Goal: Find specific page/section: Find specific page/section

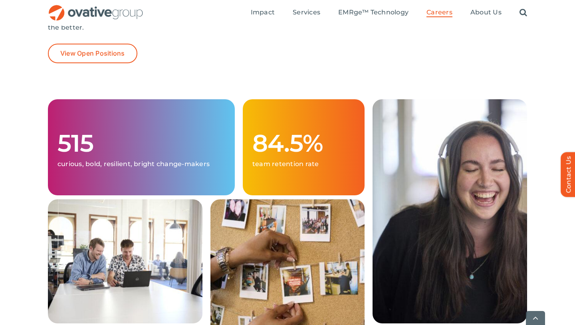
scroll to position [196, 0]
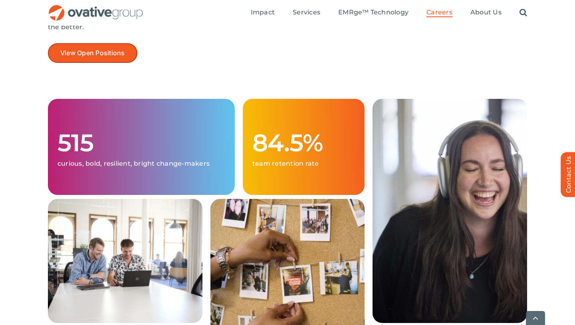
click at [114, 54] on span "View Open Positions" at bounding box center [92, 53] width 65 height 8
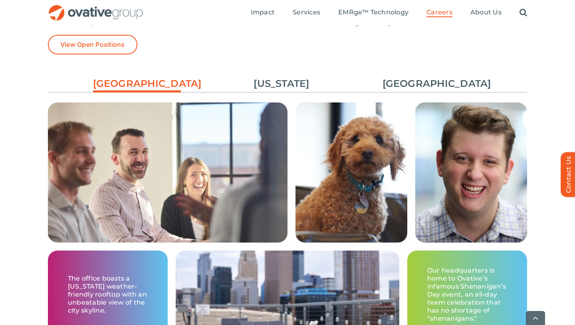
scroll to position [1203, 0]
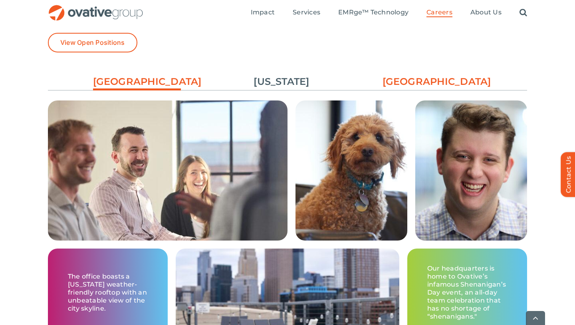
click at [396, 77] on link "[GEOGRAPHIC_DATA]" at bounding box center [427, 82] width 88 height 14
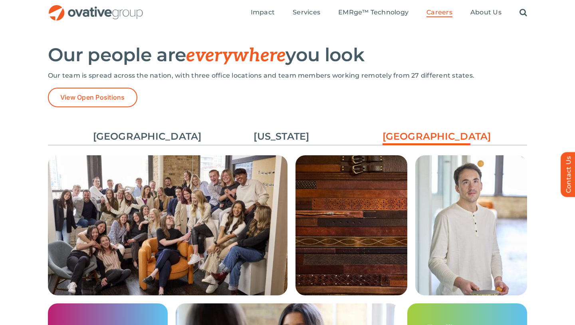
scroll to position [1141, 0]
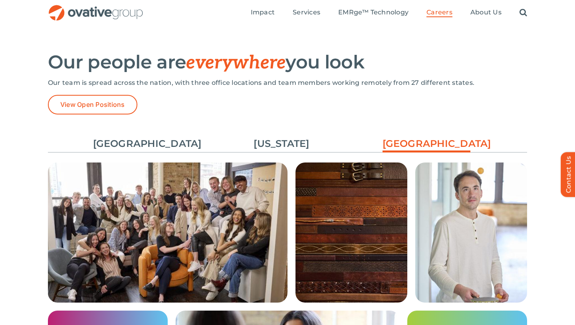
click at [110, 95] on div "Our team is spread across the nation, with three office locations and team memb…" at bounding box center [288, 87] width 480 height 16
click at [110, 99] on link "View Open Positions" at bounding box center [93, 105] width 90 height 20
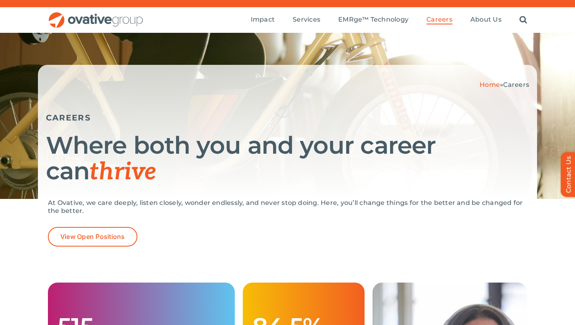
scroll to position [0, 0]
